Goal: Information Seeking & Learning: Compare options

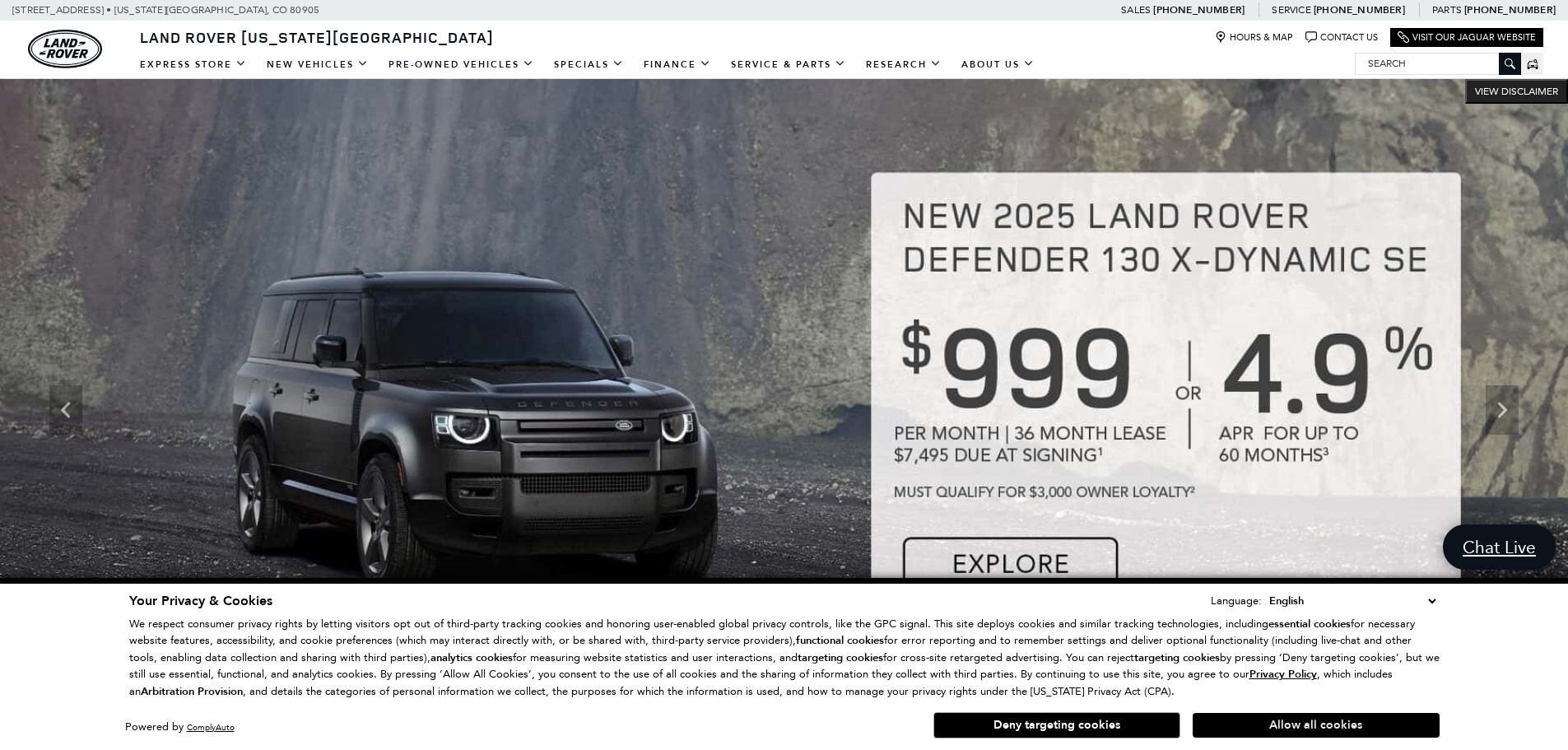
click at [1362, 719] on button "Allow all cookies" at bounding box center [1316, 725] width 247 height 24
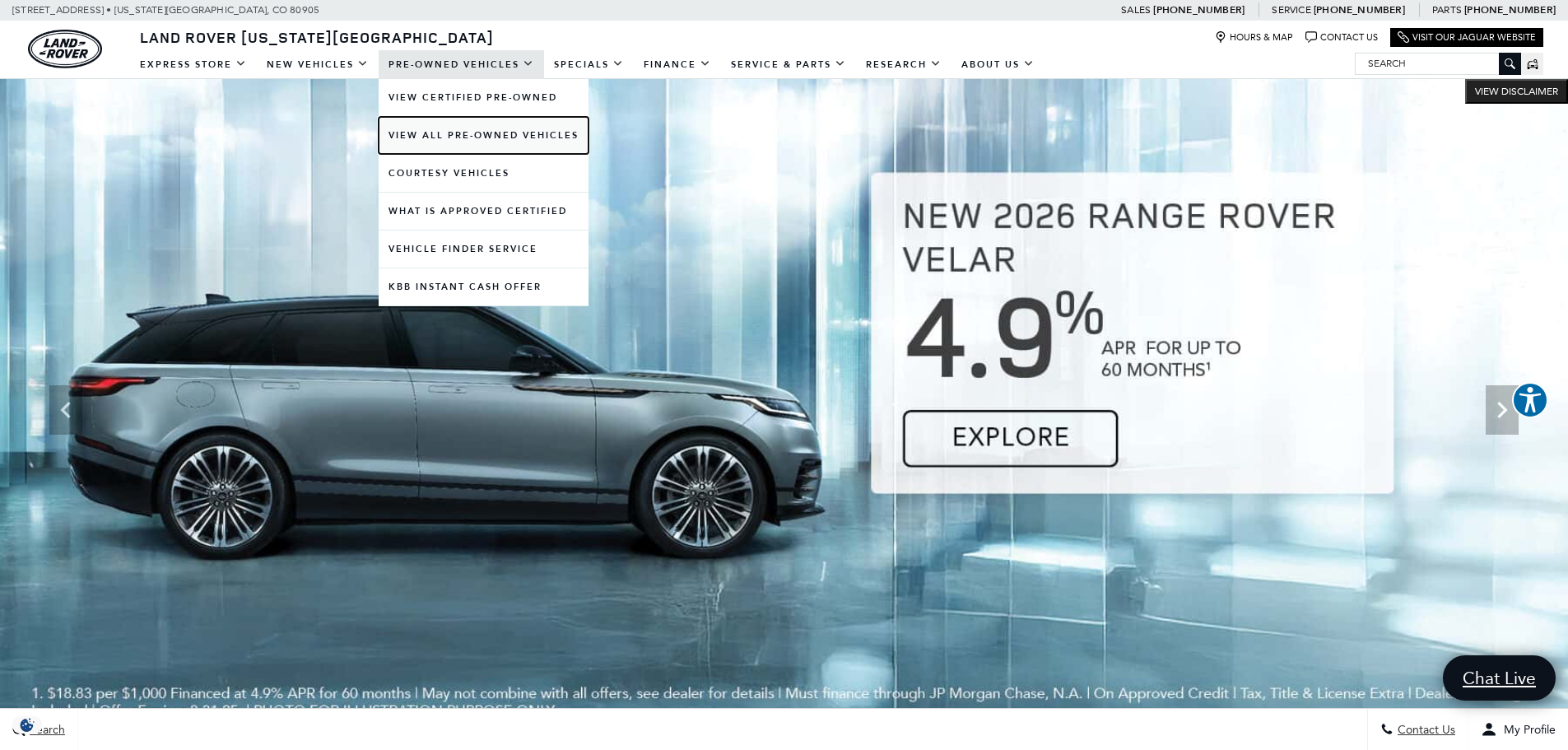
click at [476, 134] on link "View All Pre-Owned Vehicles" at bounding box center [484, 135] width 210 height 37
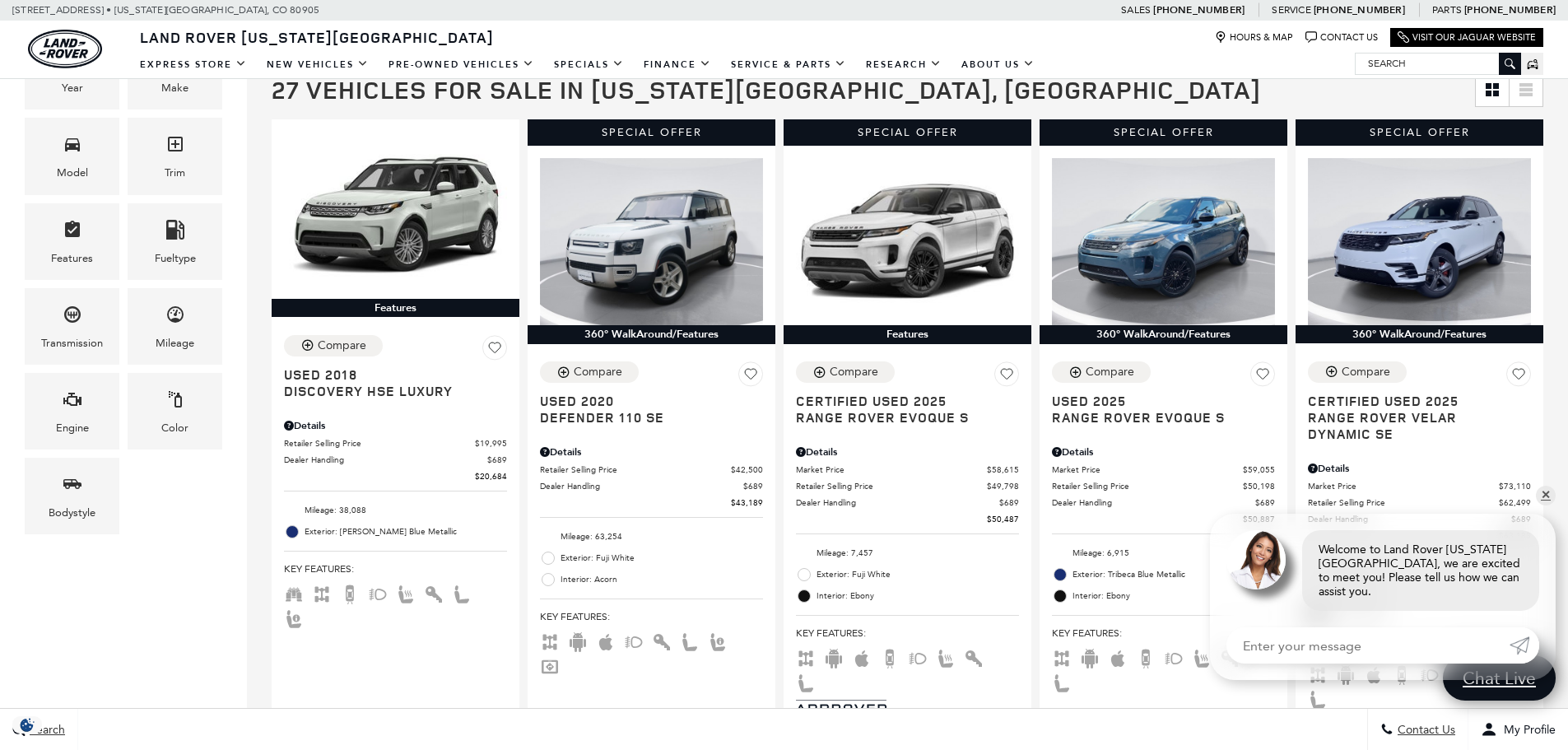
scroll to position [390, 0]
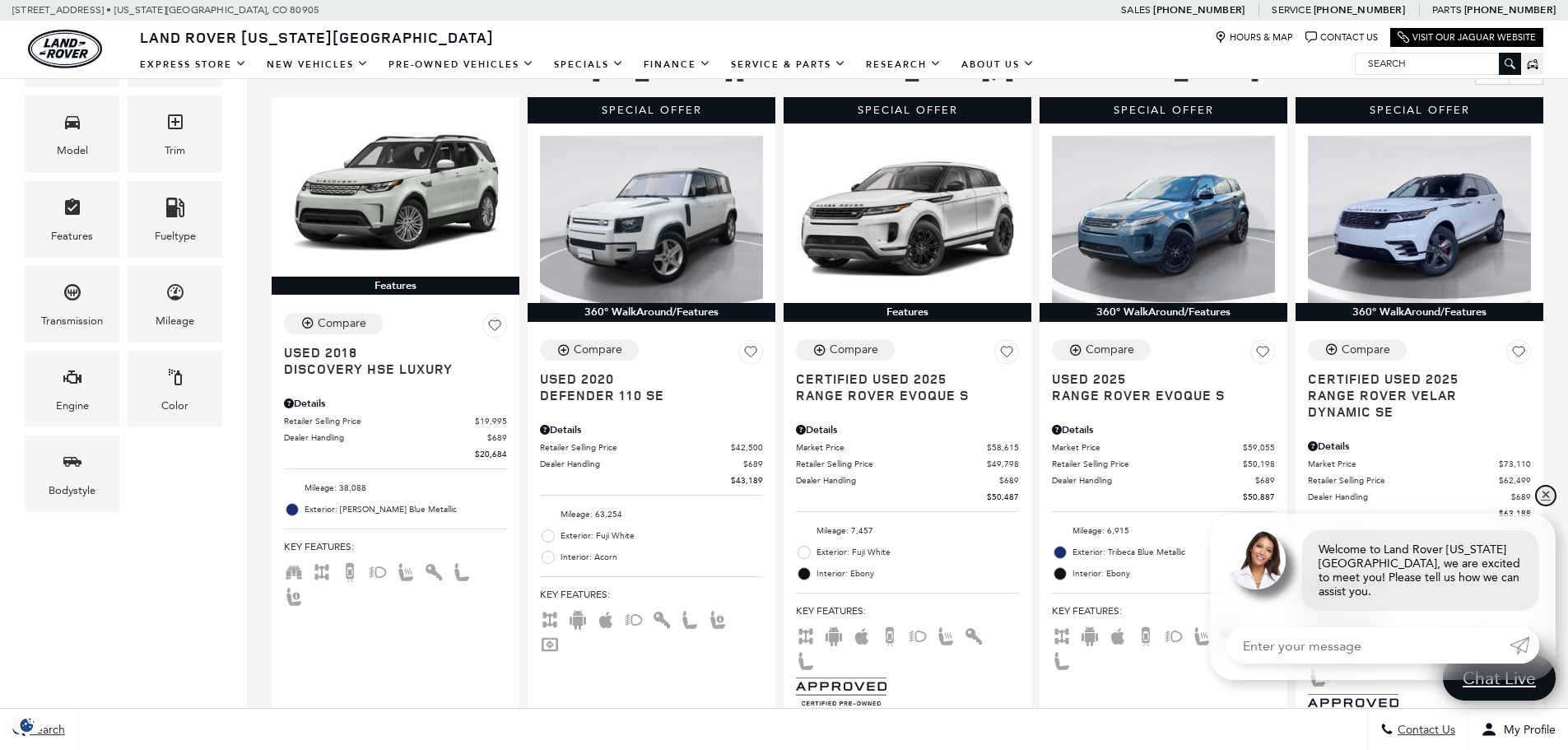
click at [1543, 504] on link "✕" at bounding box center [1546, 495] width 20 height 20
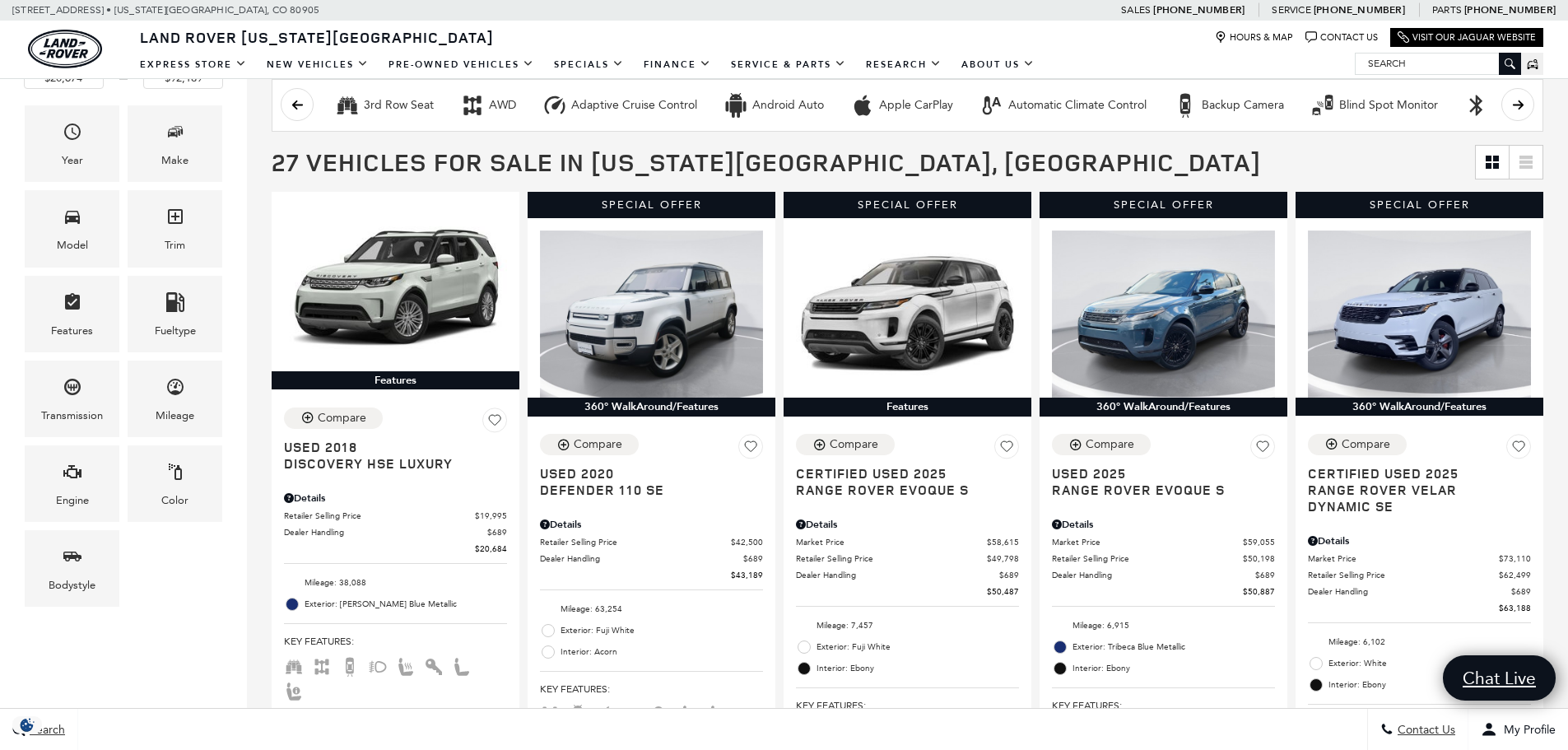
scroll to position [0, 0]
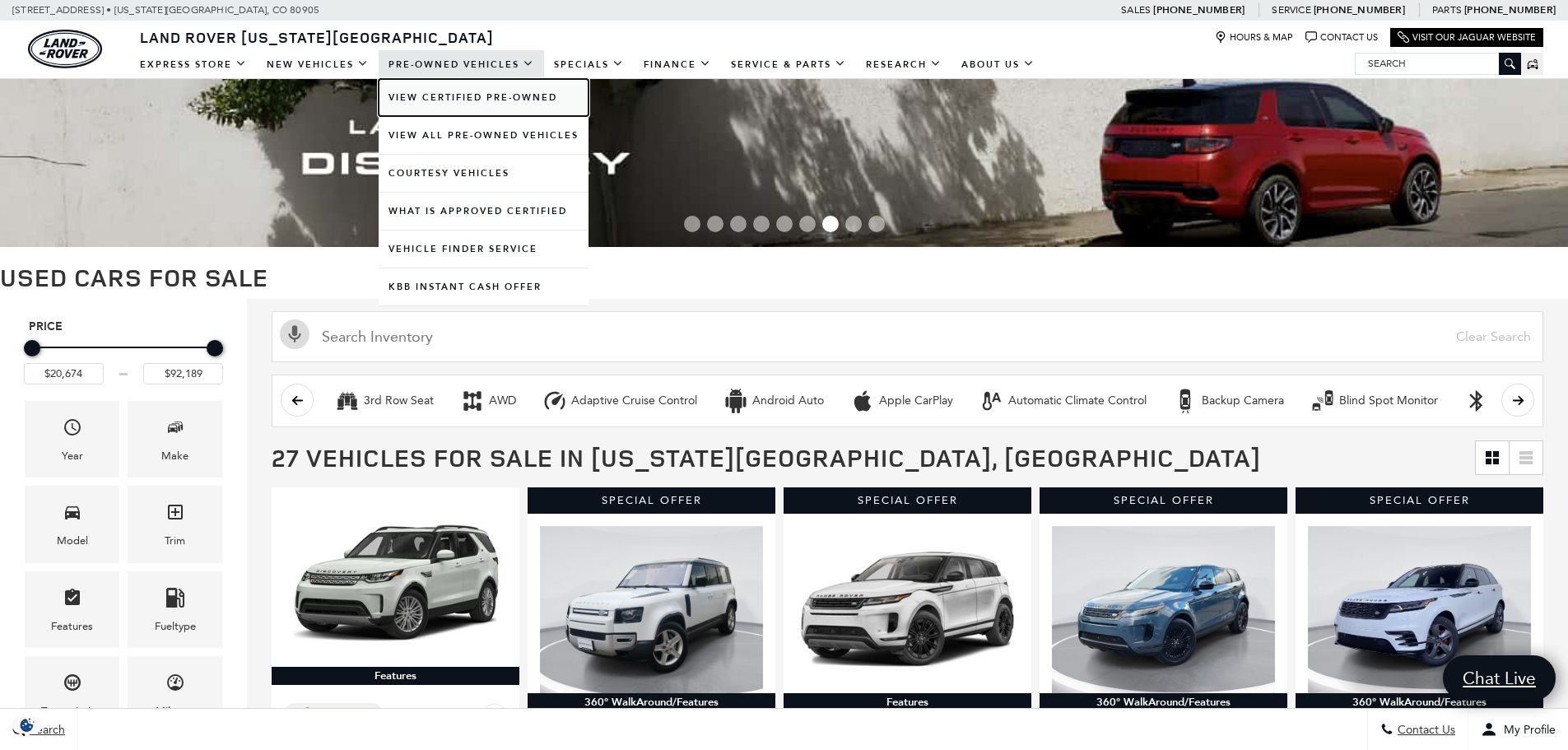
click at [516, 92] on link "View Certified Pre-Owned" at bounding box center [484, 98] width 210 height 37
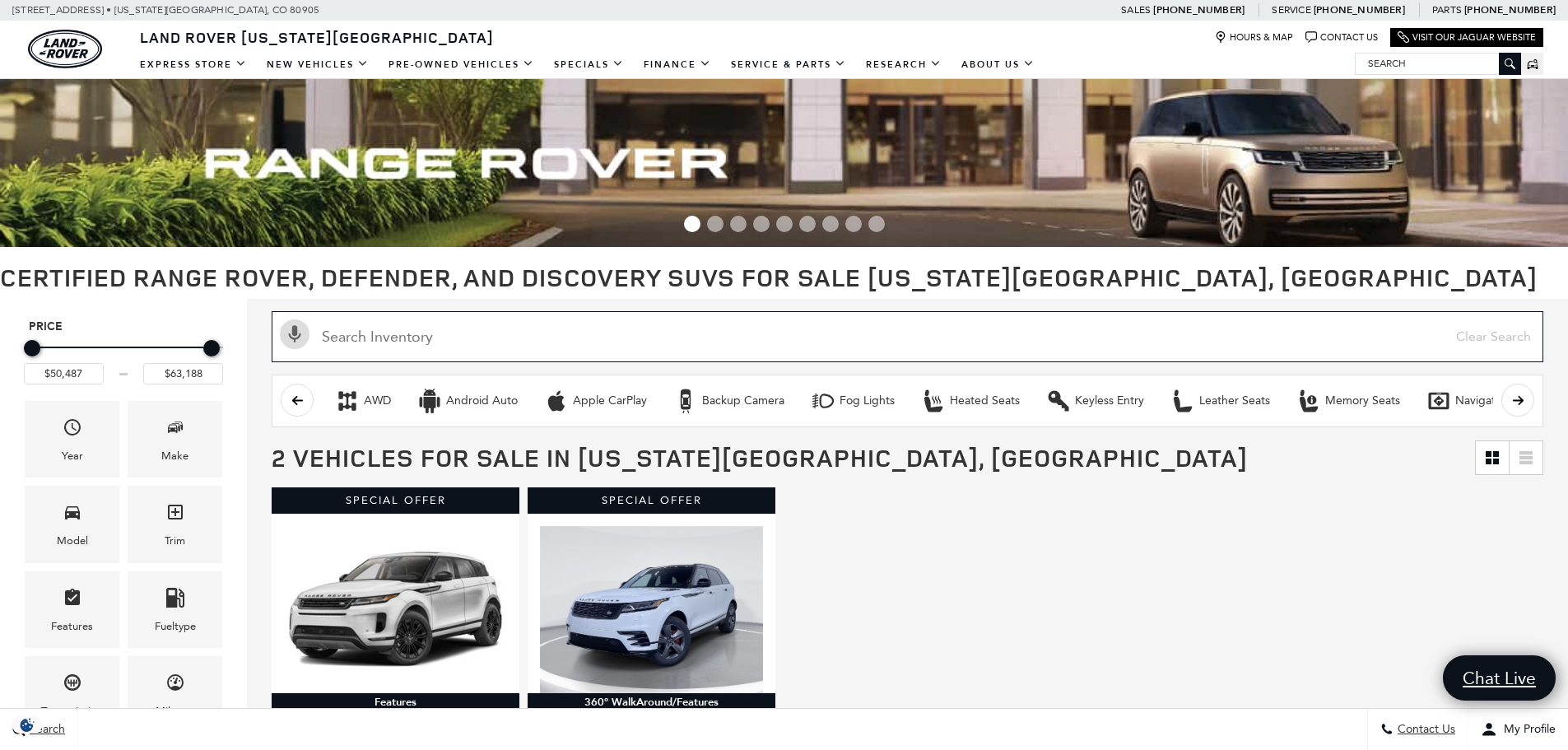
click at [494, 319] on input "text" at bounding box center [908, 336] width 1272 height 51
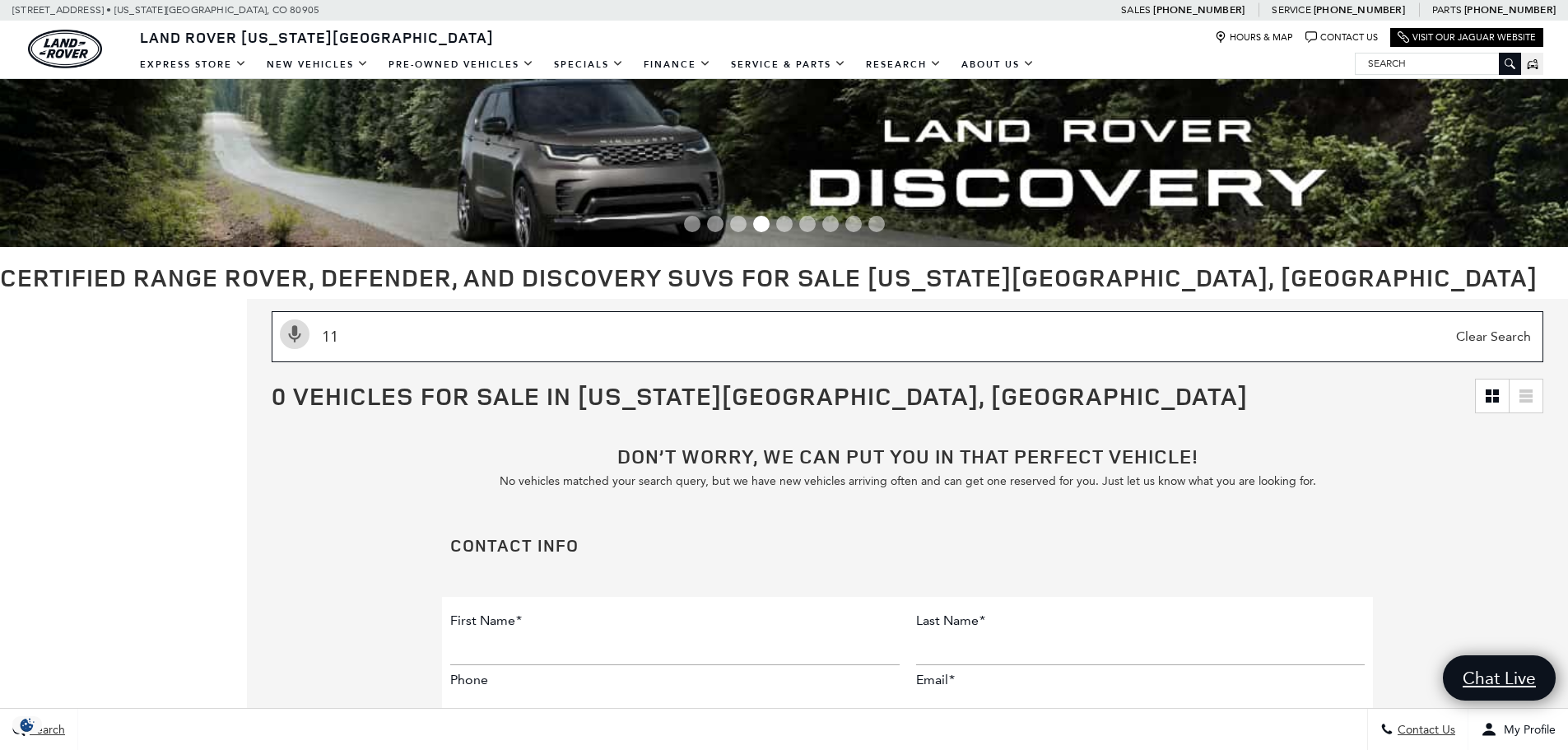
type input "1"
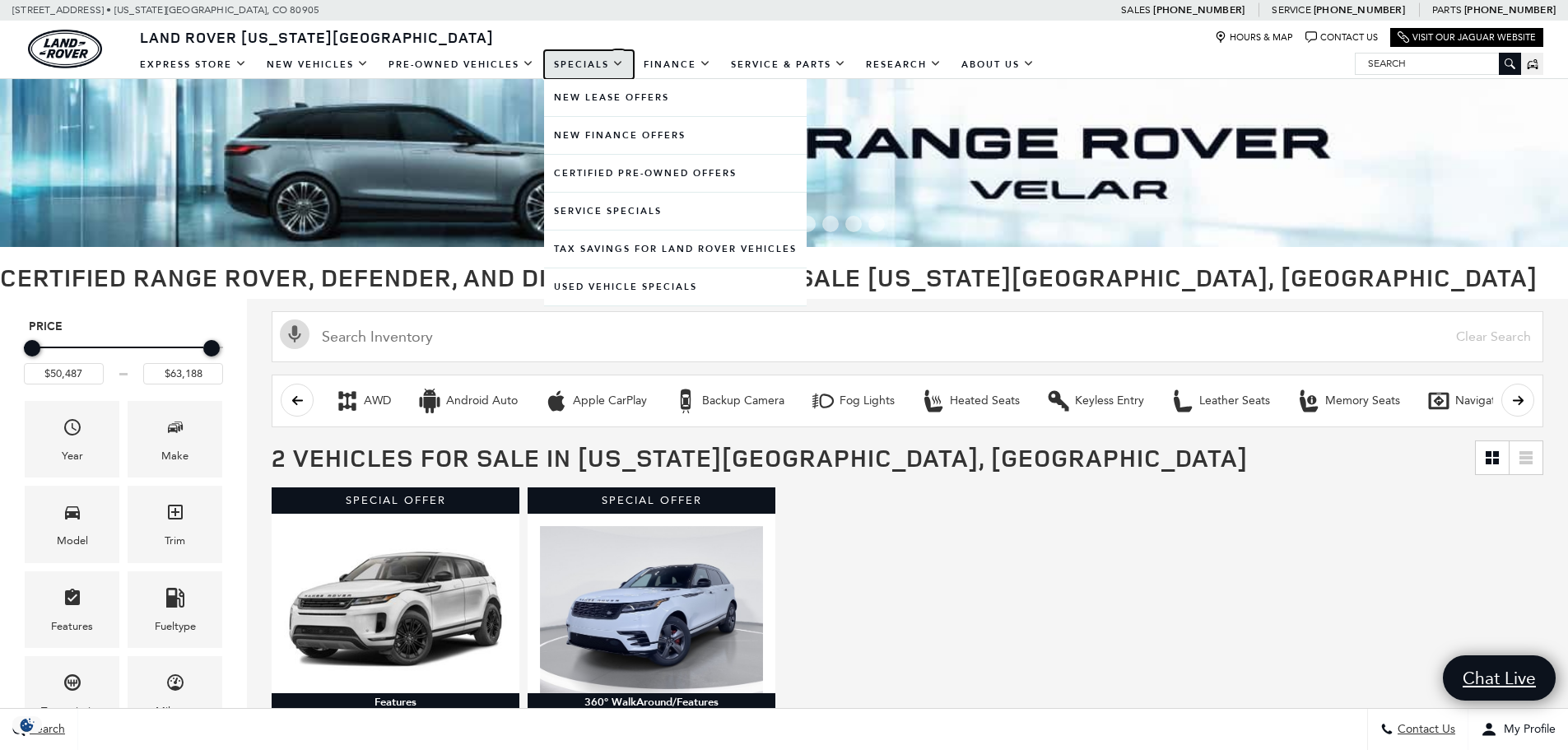
click at [614, 64] on link "Specials" at bounding box center [589, 64] width 90 height 29
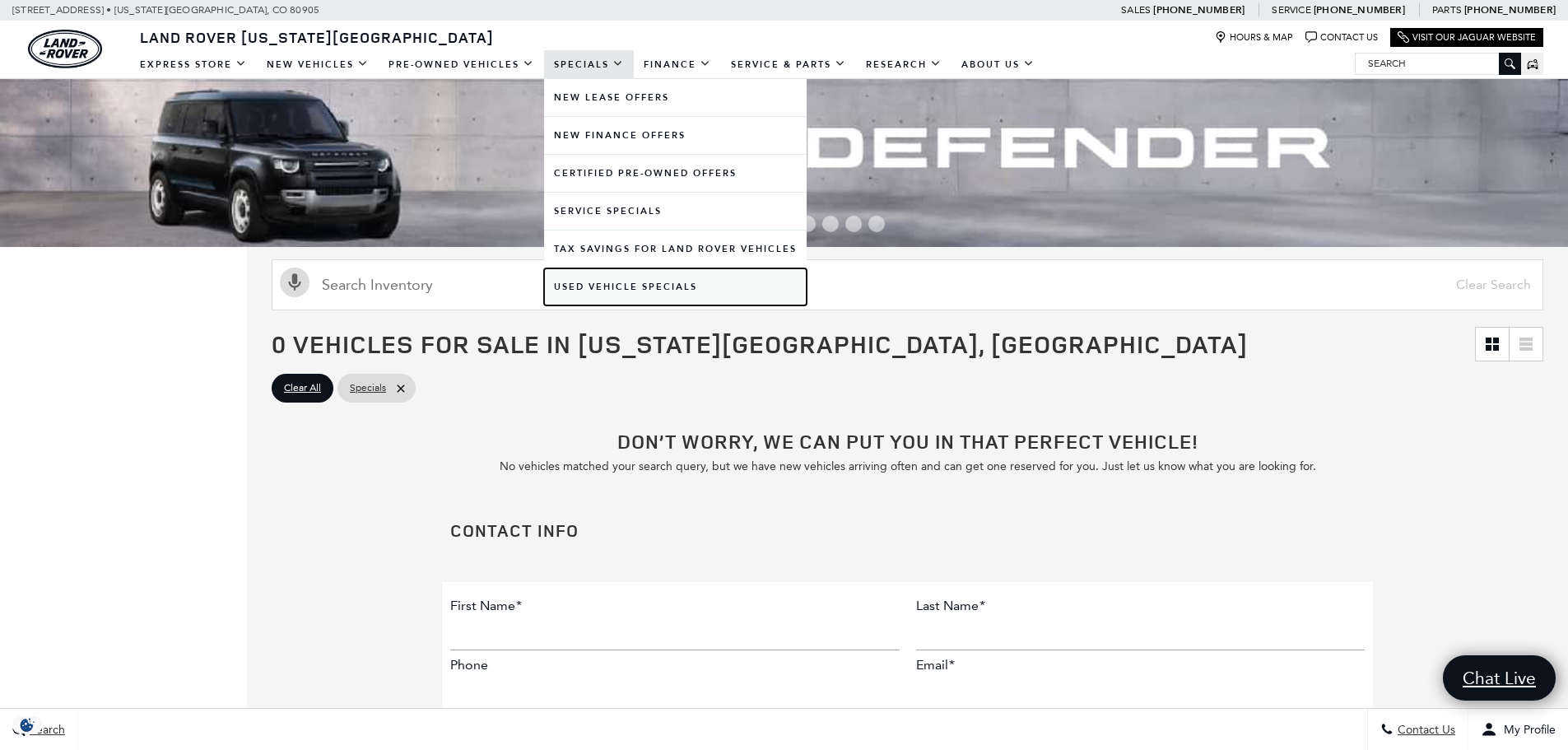
click at [615, 281] on link "Used Vehicle Specials" at bounding box center [675, 287] width 262 height 37
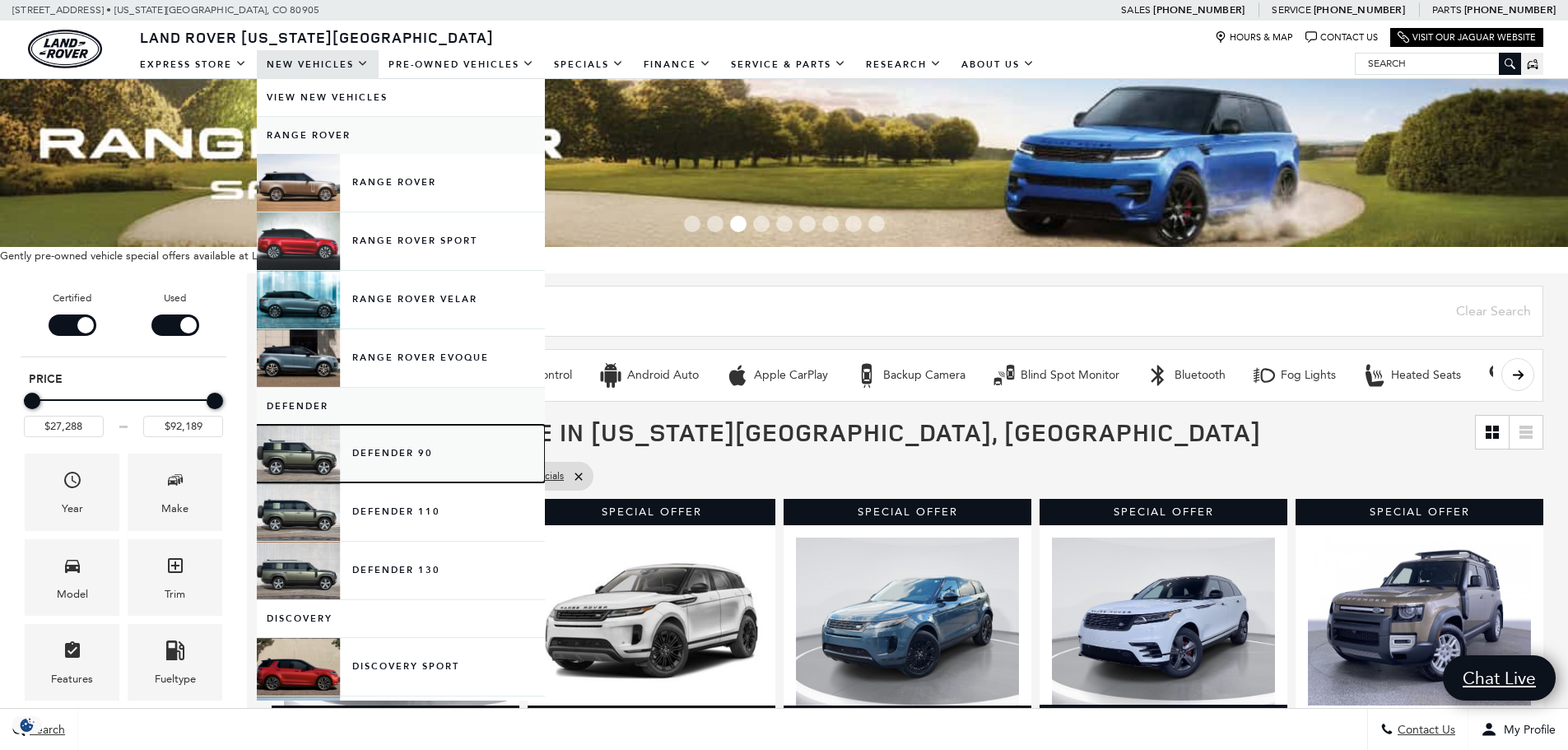
click at [306, 469] on link "Defender 90" at bounding box center [401, 454] width 289 height 58
click at [309, 455] on link "Defender 90" at bounding box center [401, 454] width 289 height 58
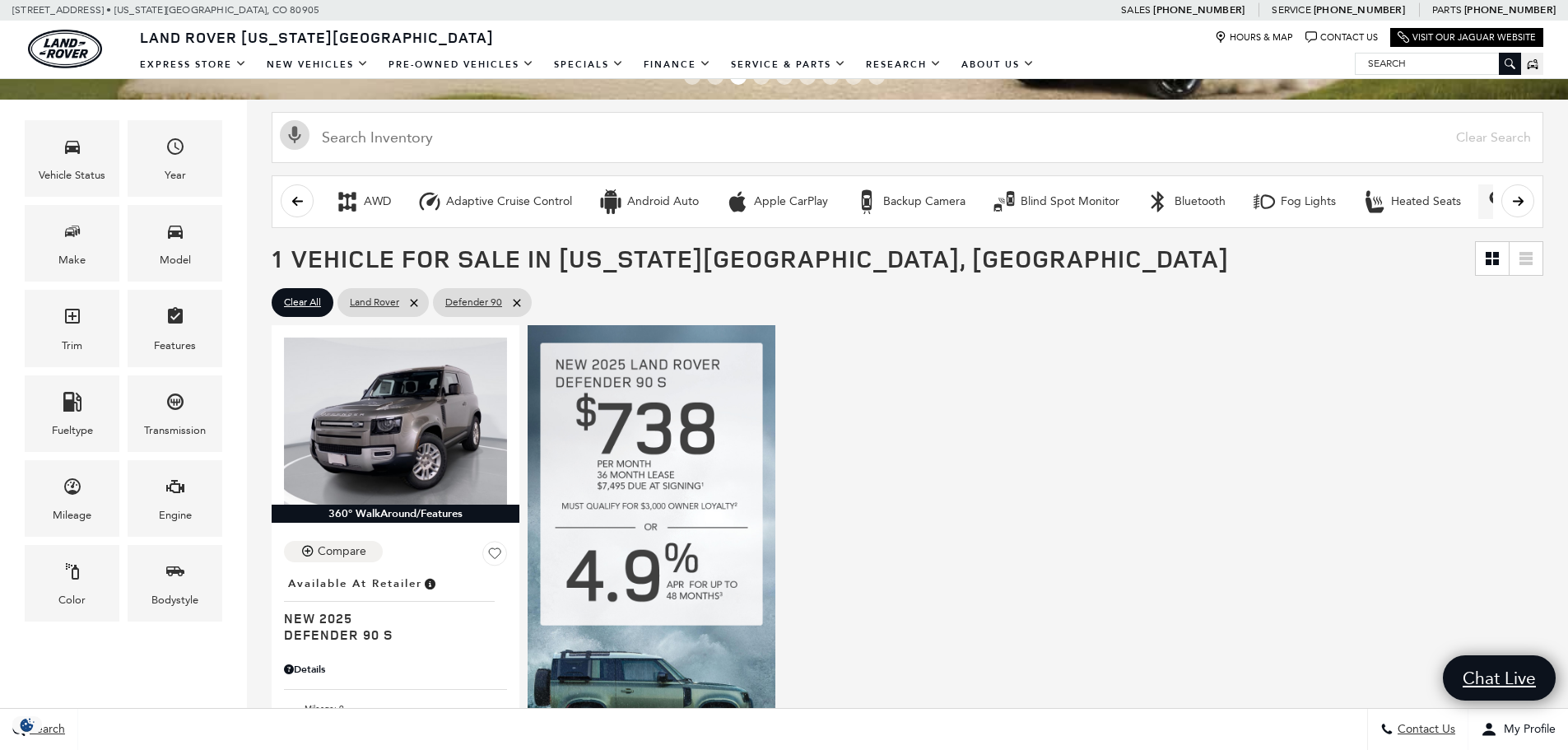
drag, startPoint x: 1576, startPoint y: 121, endPoint x: 1490, endPoint y: 187, distance: 108.4
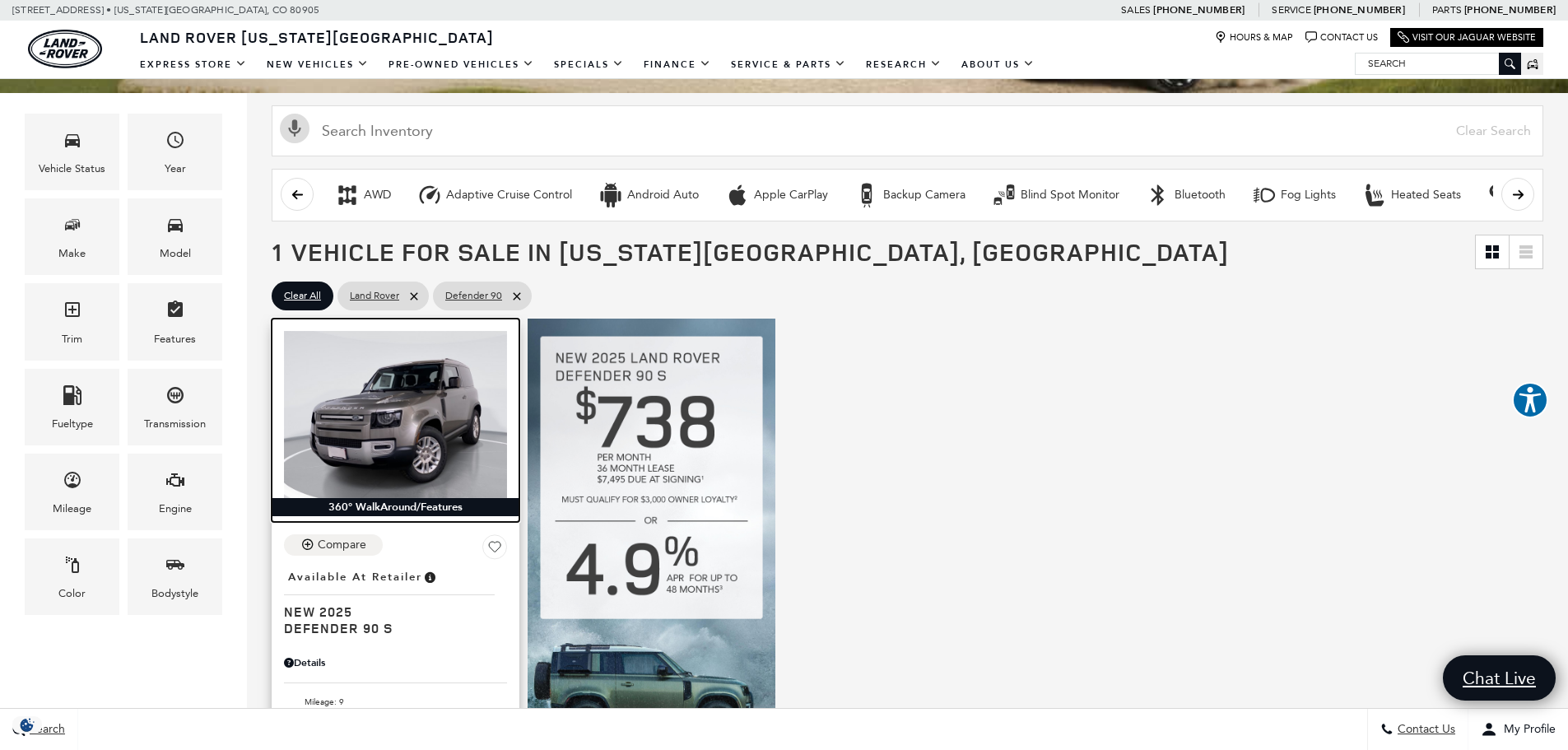
click at [383, 415] on img at bounding box center [395, 414] width 223 height 167
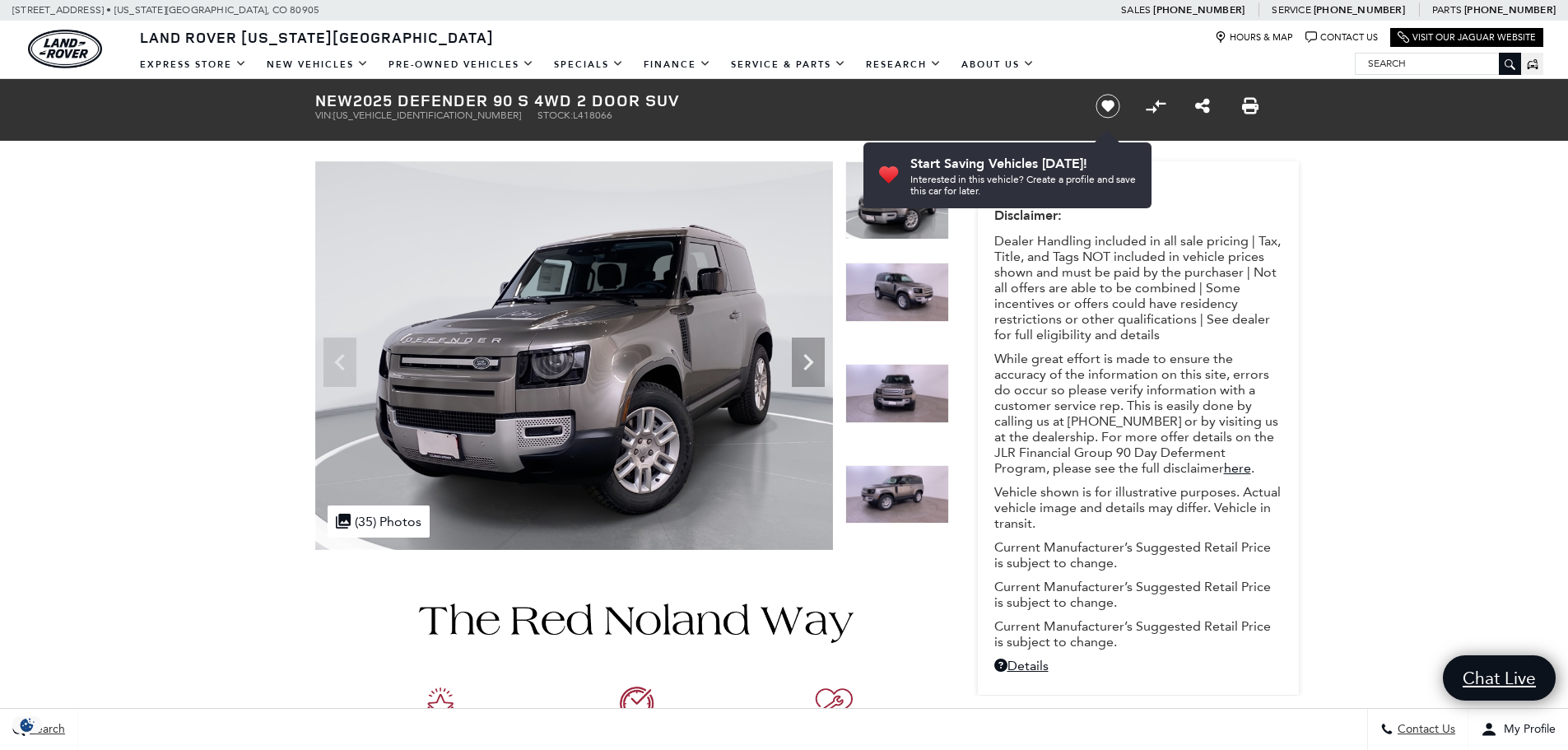
click at [909, 497] on img at bounding box center [897, 494] width 104 height 59
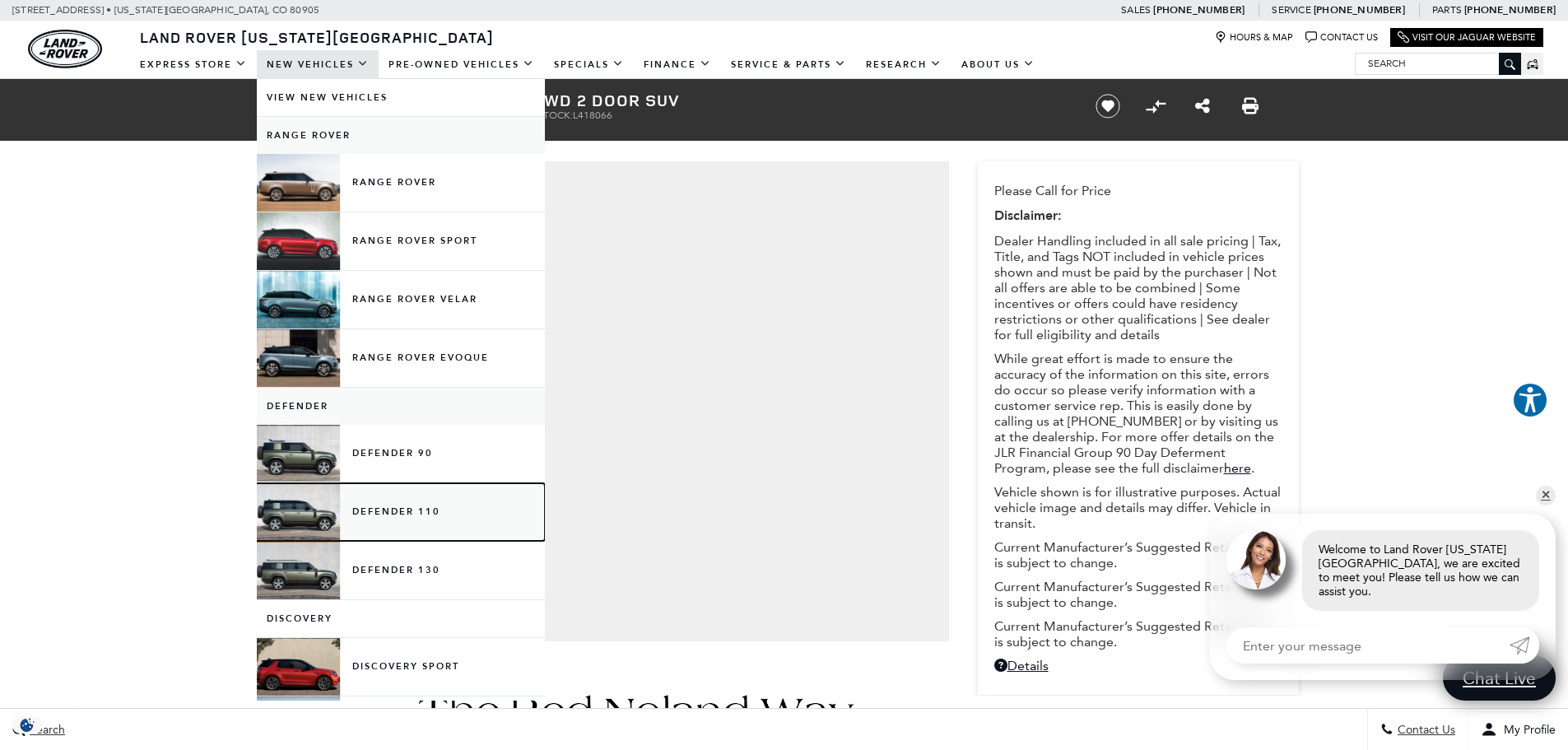
click at [312, 503] on link "Defender 110" at bounding box center [401, 512] width 289 height 58
click at [313, 504] on link "Defender 110" at bounding box center [401, 512] width 289 height 58
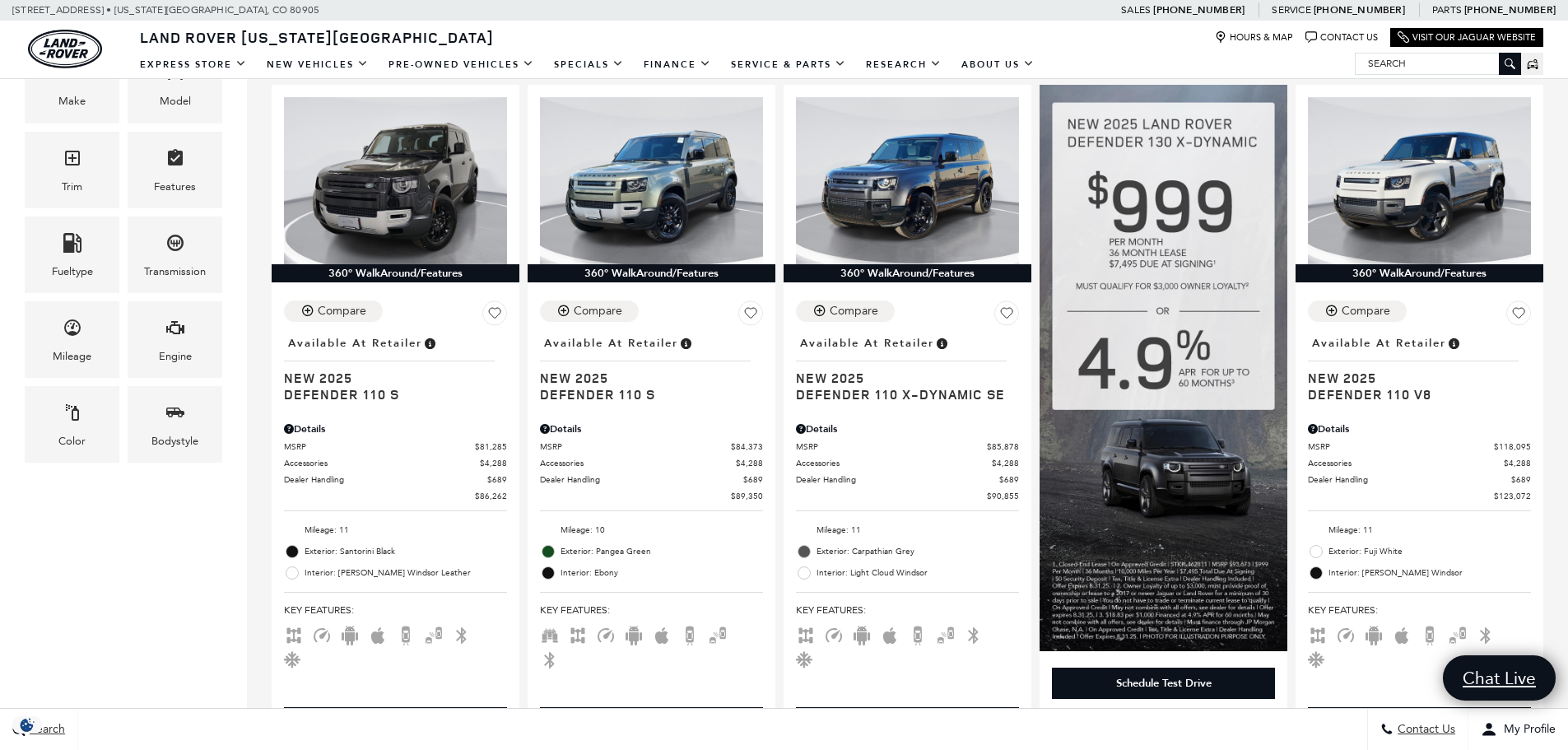
scroll to position [392, 0]
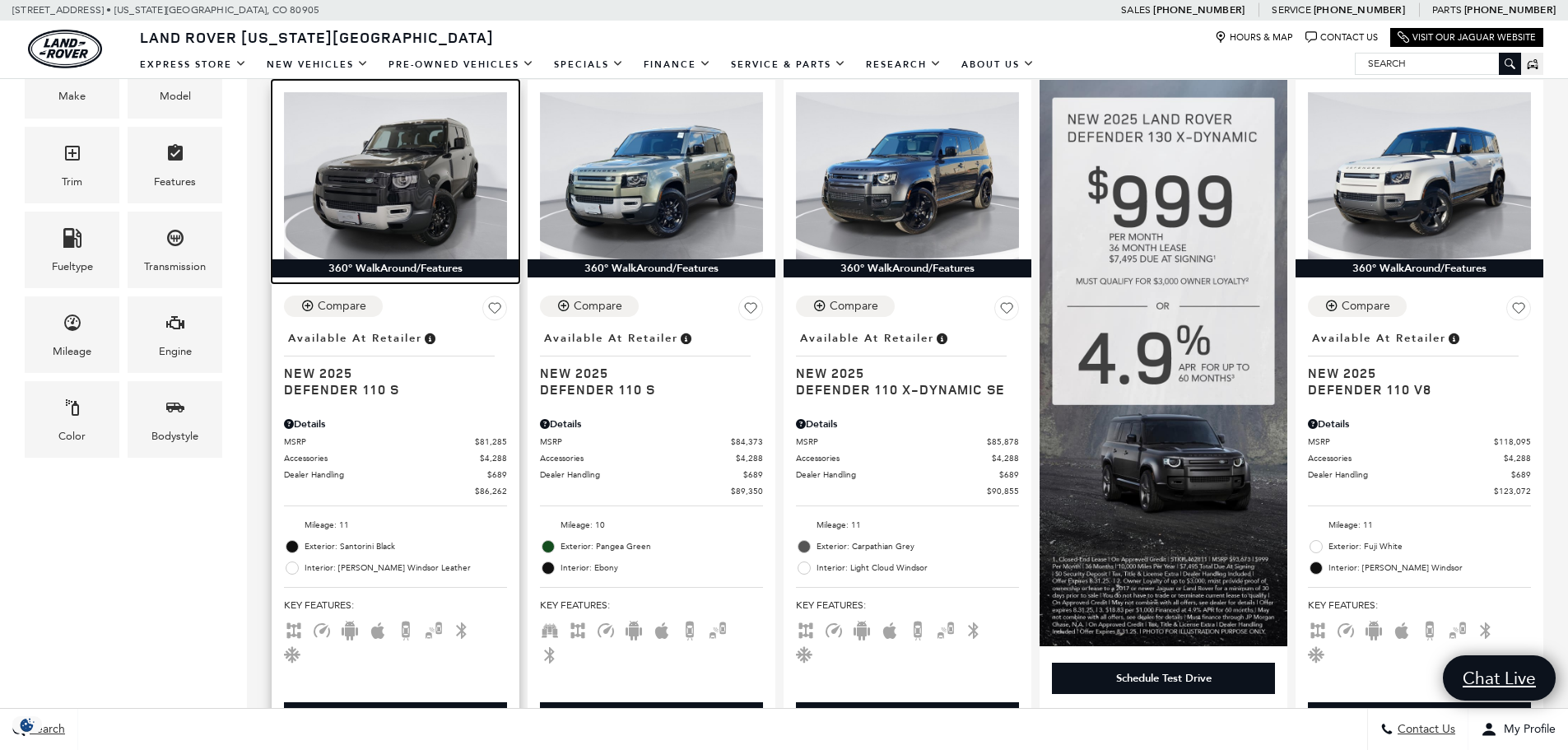
click at [442, 186] on img at bounding box center [395, 176] width 223 height 167
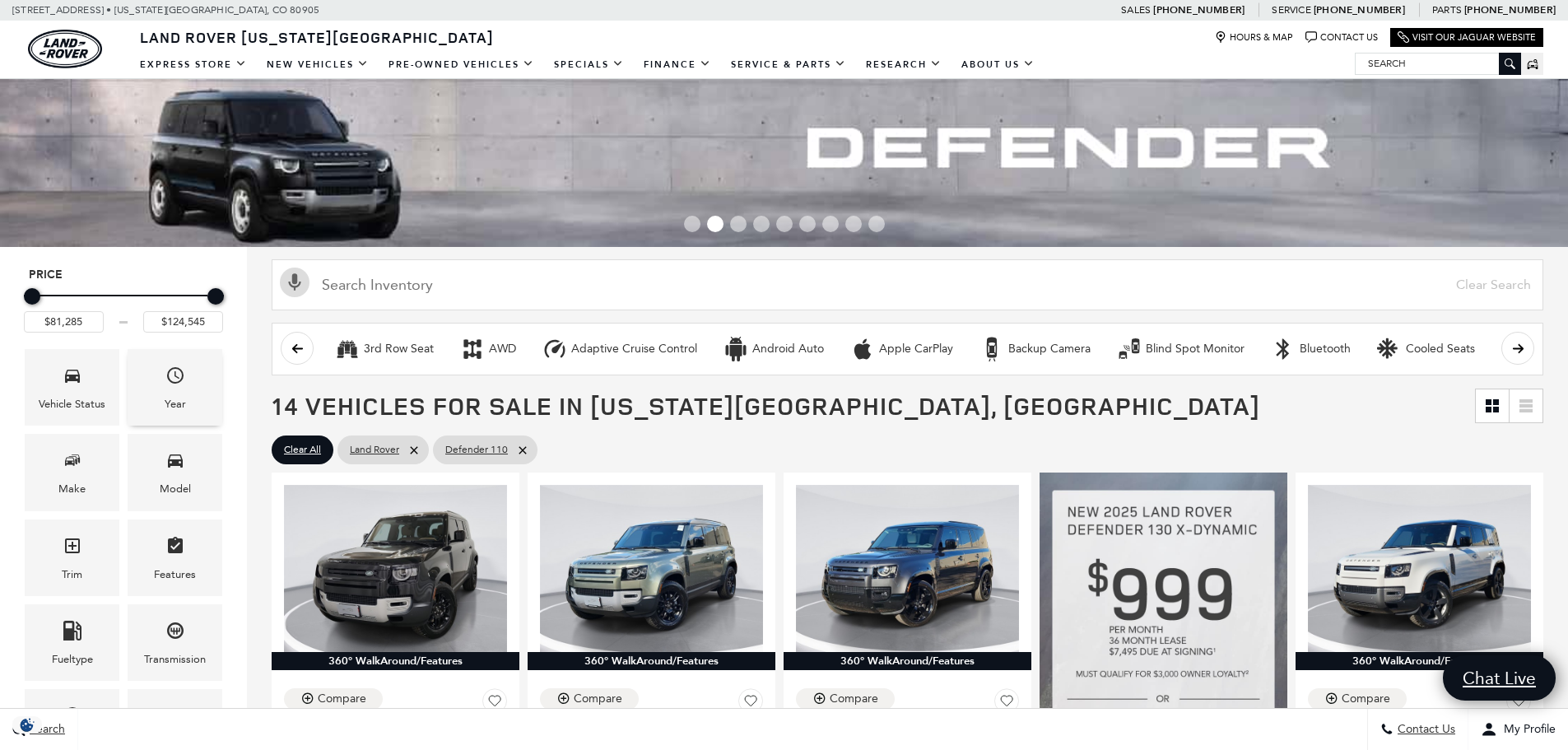
click at [170, 397] on div "Year" at bounding box center [175, 403] width 21 height 18
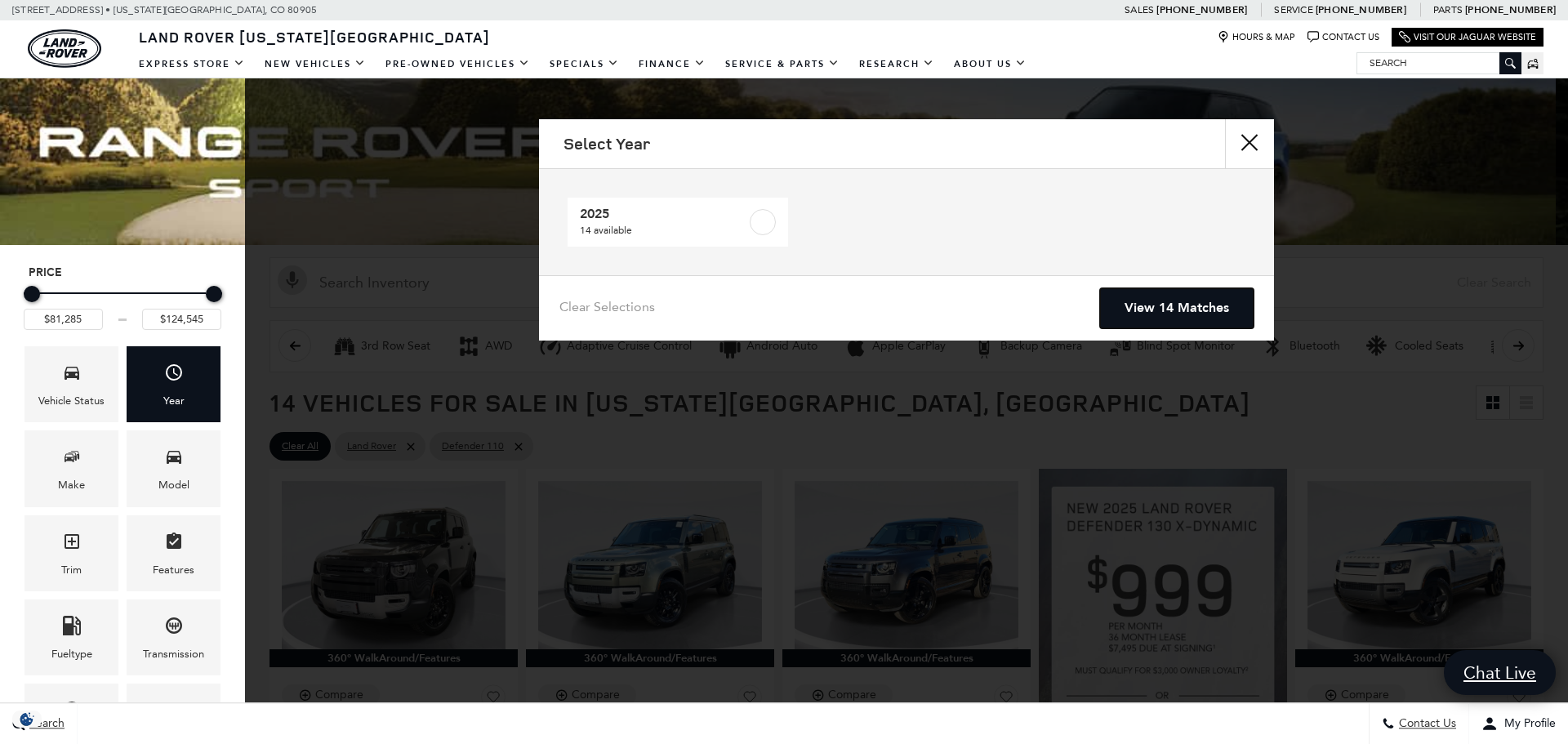
click at [1134, 300] on link "View 14 Matches" at bounding box center [1176, 308] width 154 height 40
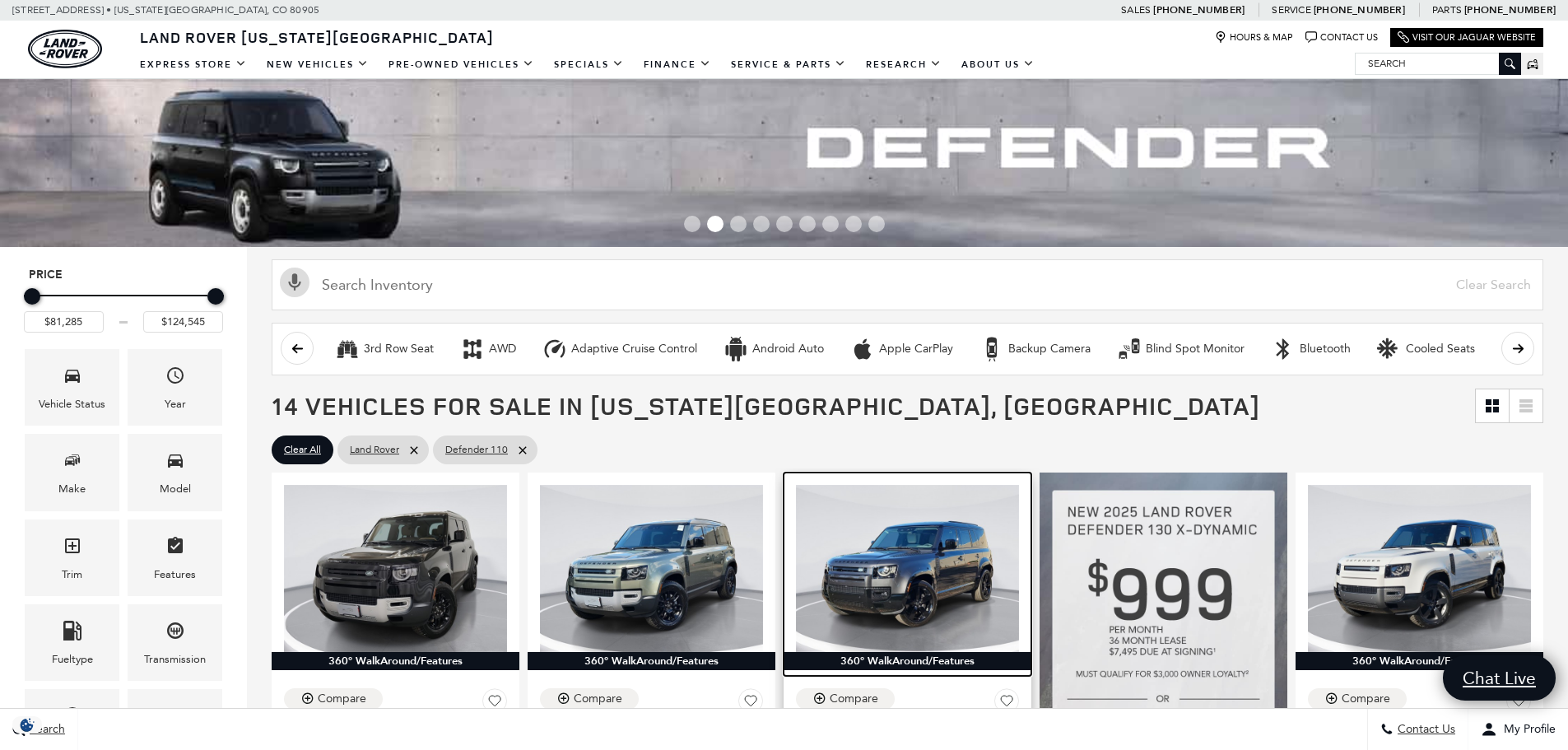
click at [922, 577] on img at bounding box center [907, 568] width 223 height 167
